Goal: Navigation & Orientation: Find specific page/section

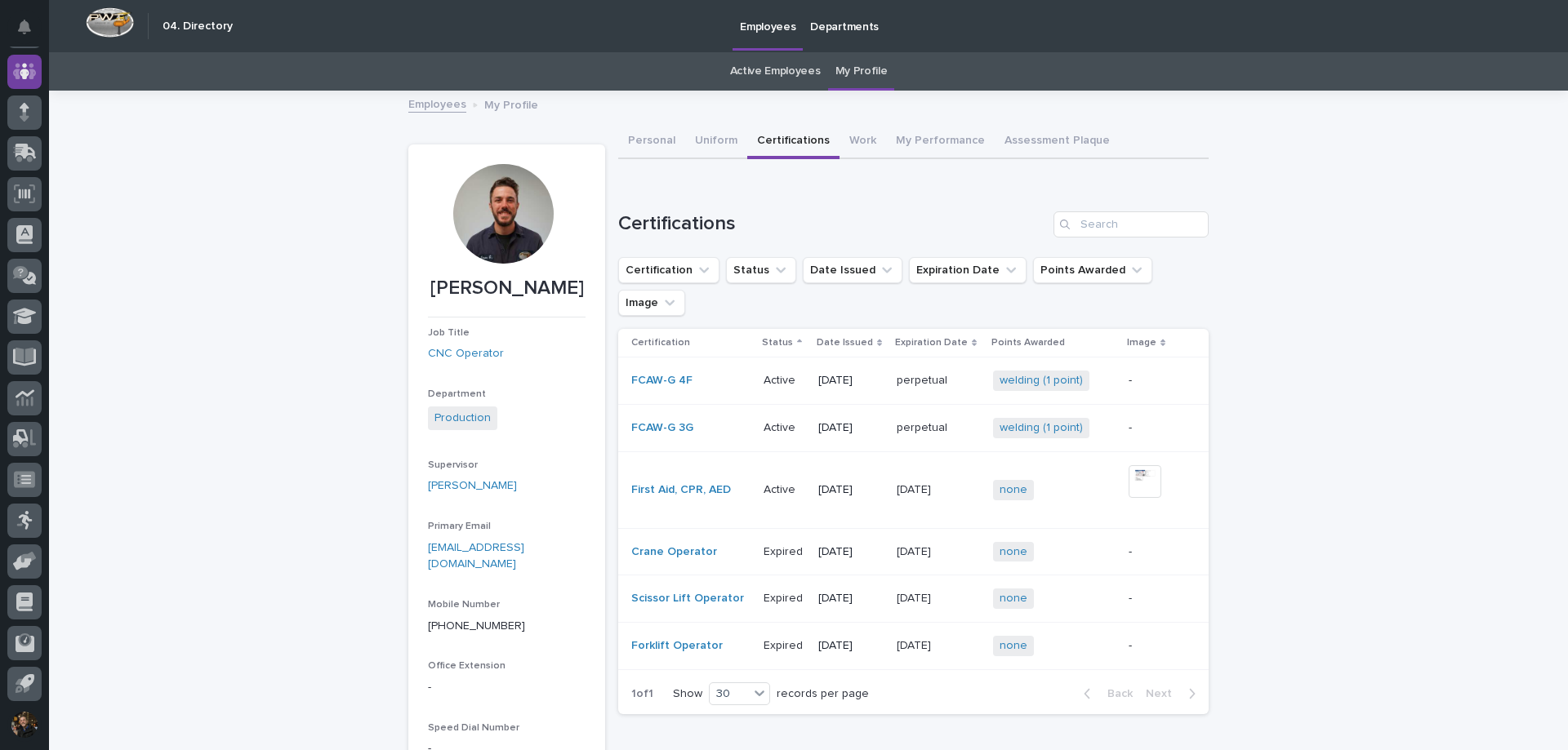
click at [29, 80] on icon at bounding box center [25, 71] width 24 height 19
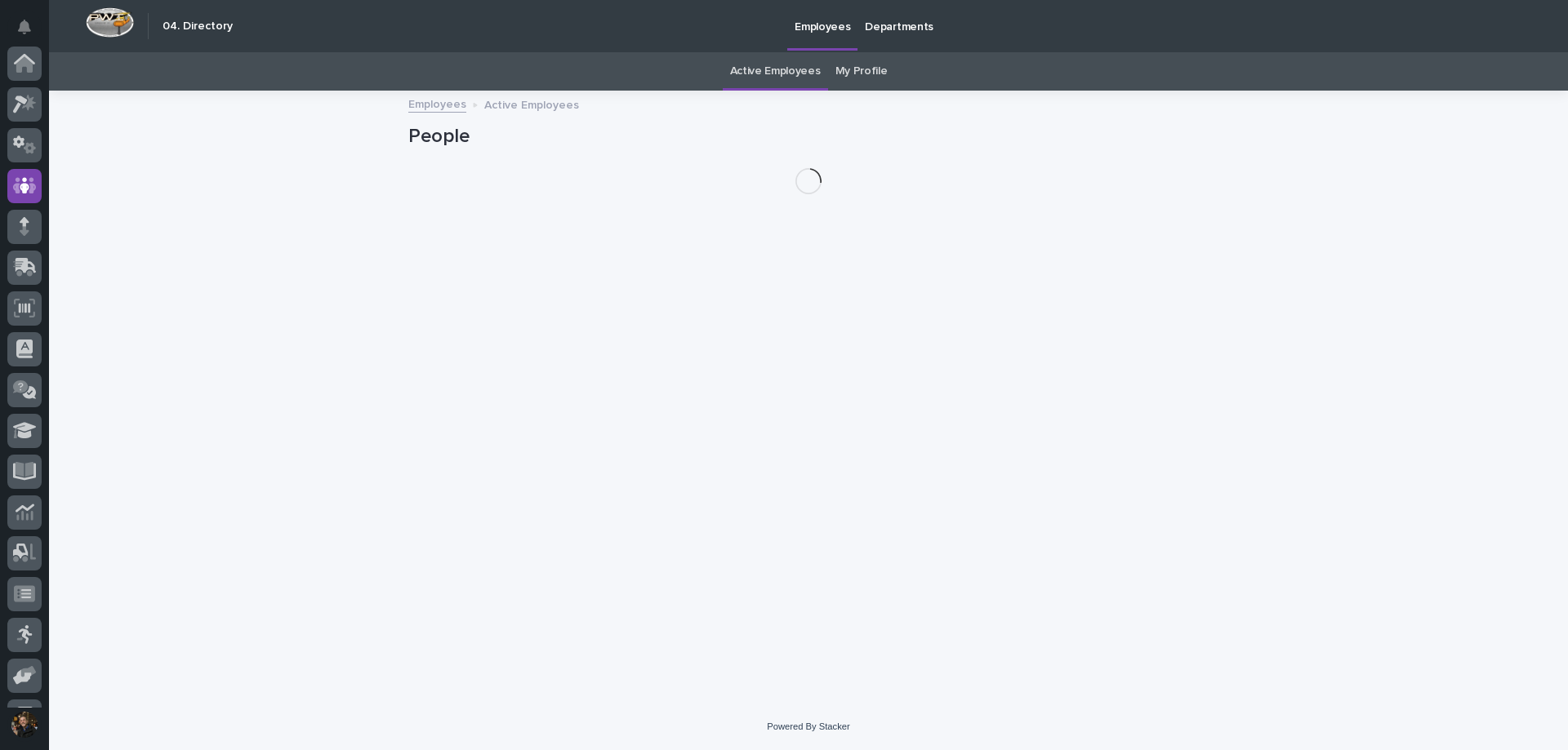
scroll to position [114, 0]
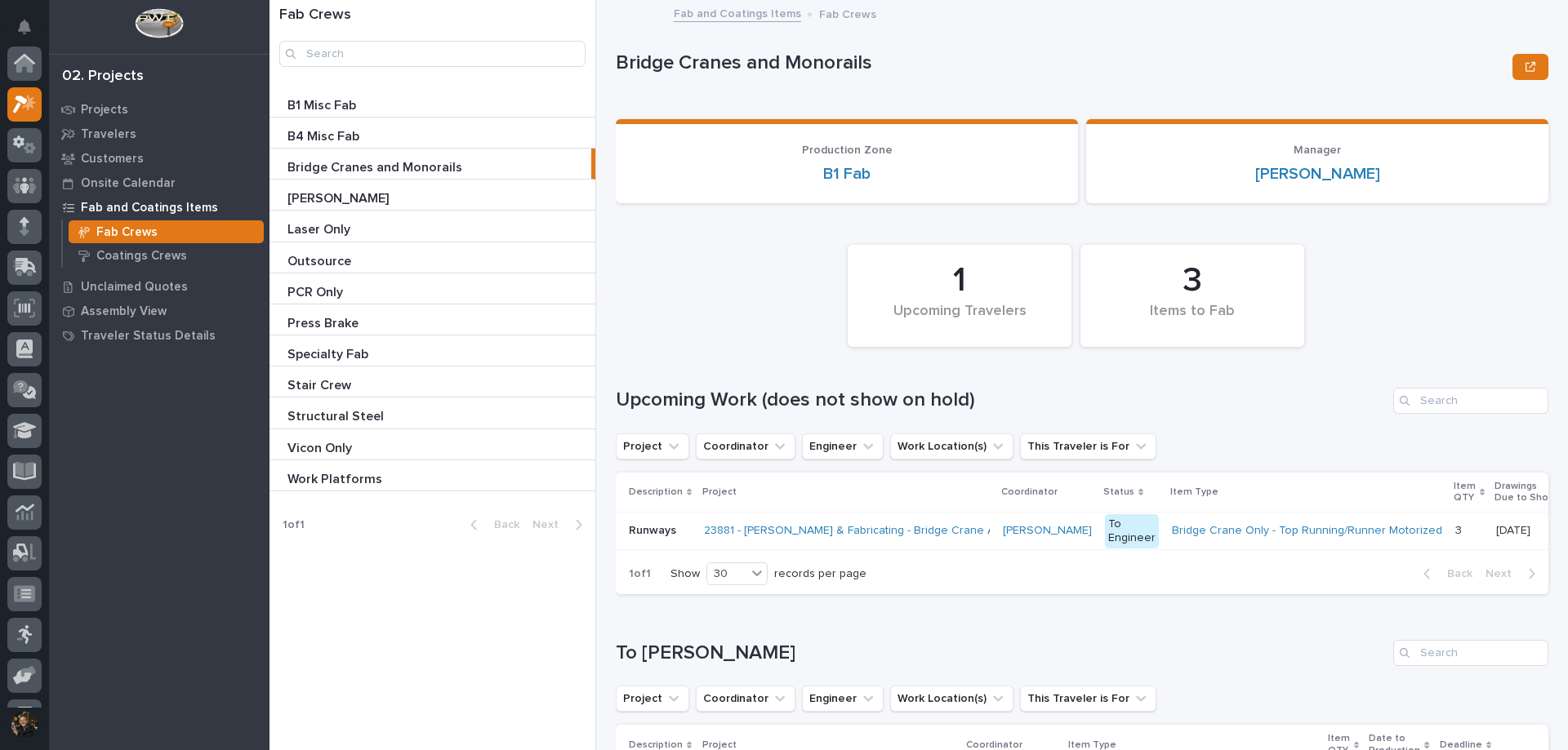
scroll to position [41, 0]
